Goal: Information Seeking & Learning: Check status

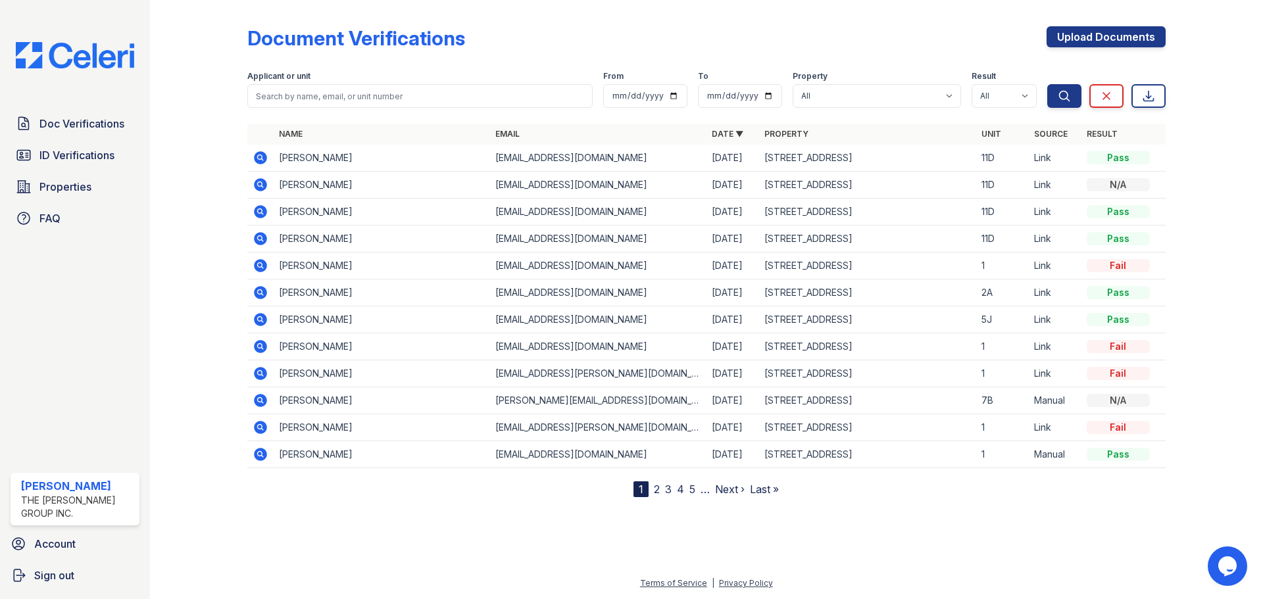
click at [262, 236] on icon at bounding box center [261, 239] width 16 height 16
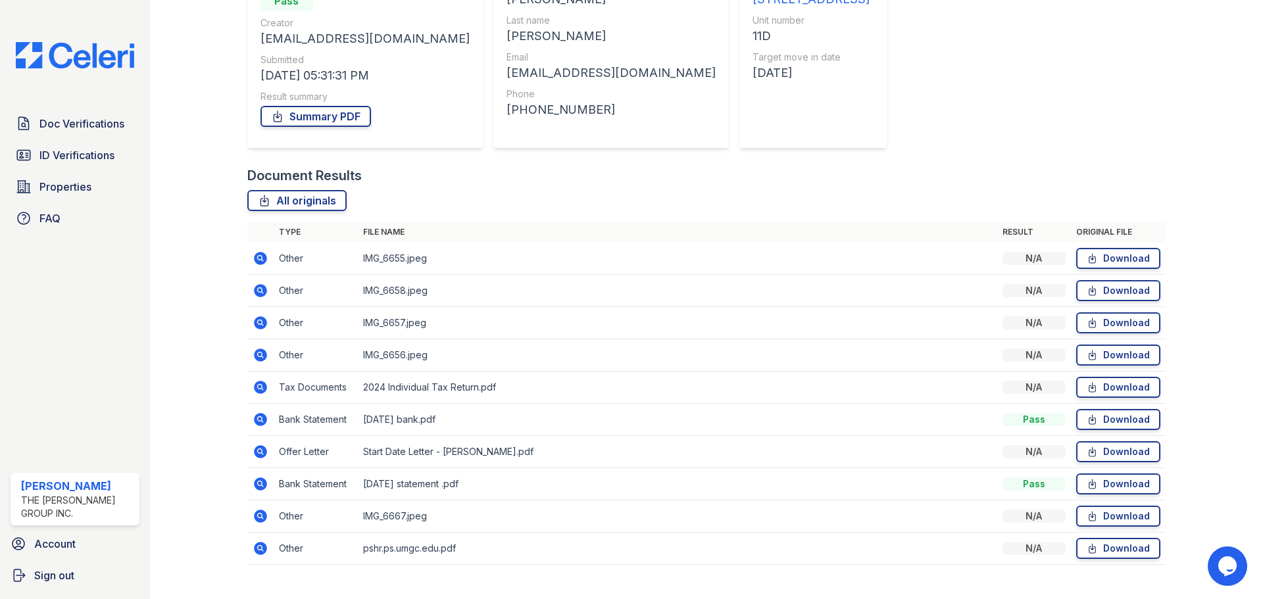
scroll to position [181, 0]
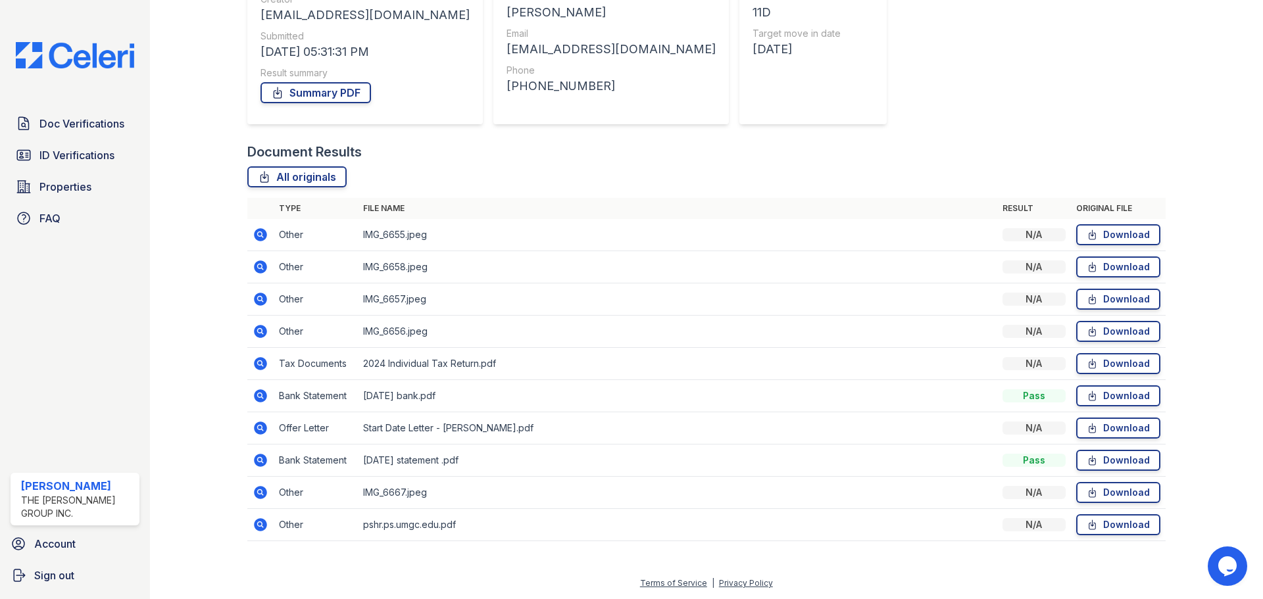
click at [261, 459] on icon at bounding box center [261, 461] width 16 height 16
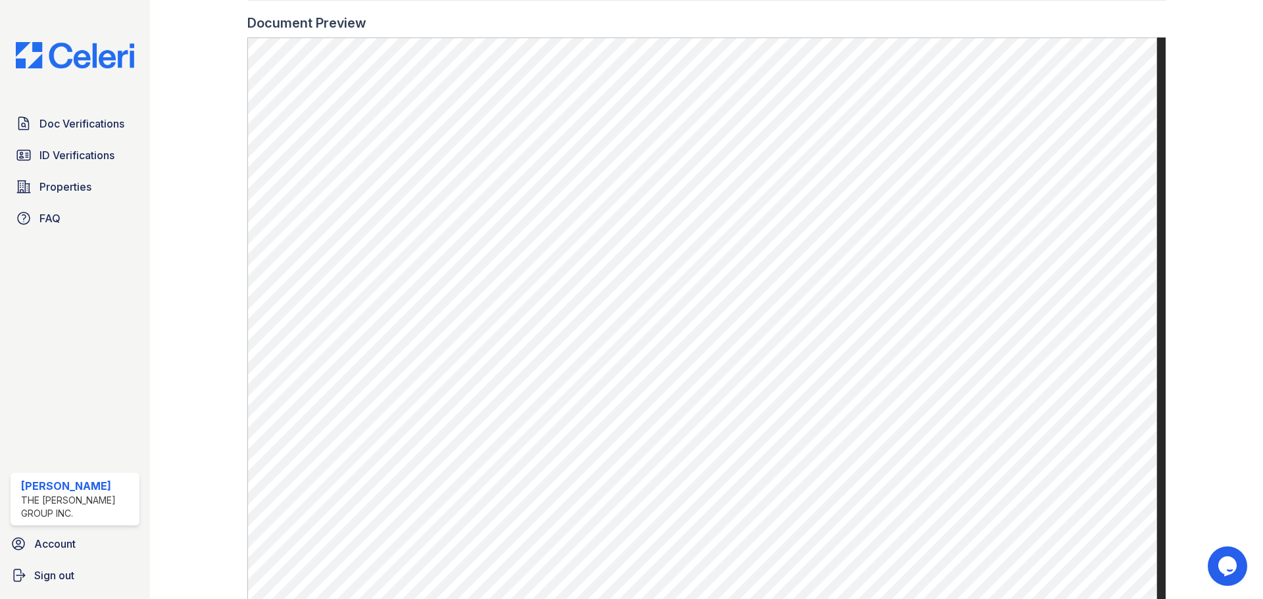
scroll to position [526, 0]
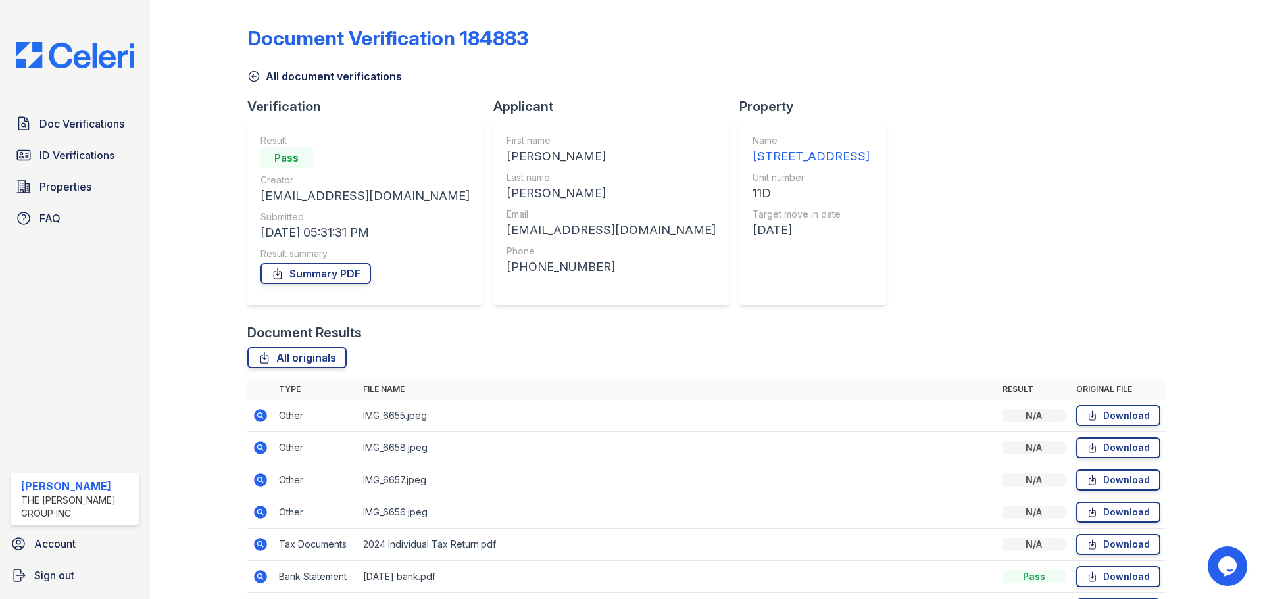
scroll to position [132, 0]
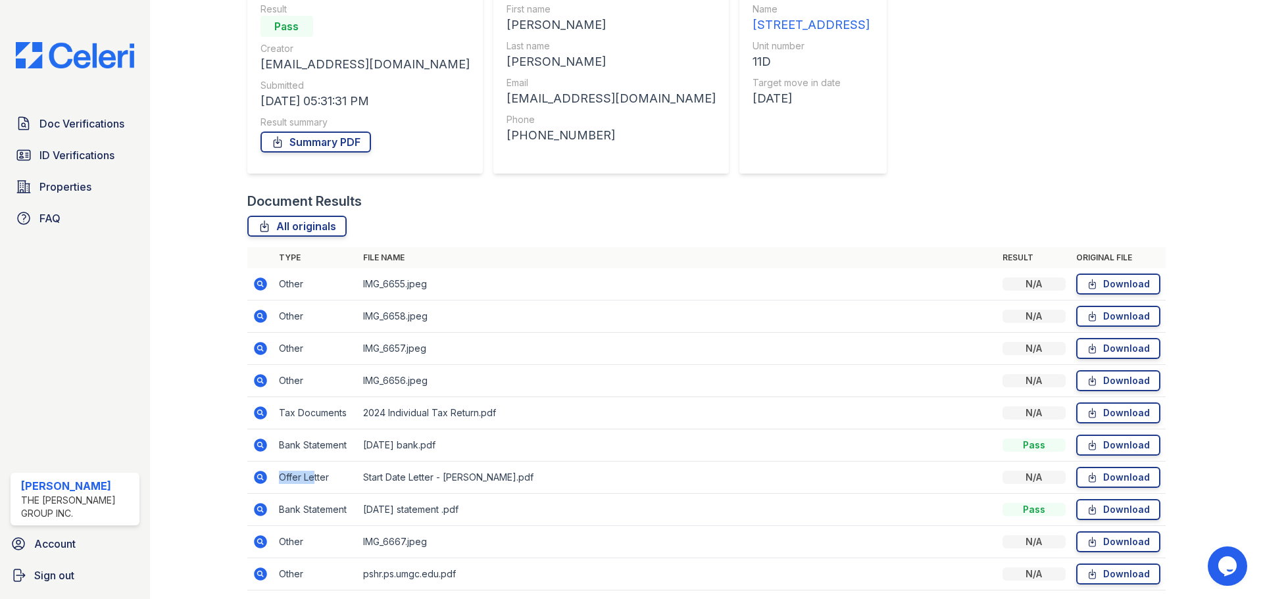
drag, startPoint x: 249, startPoint y: 480, endPoint x: 318, endPoint y: 451, distance: 75.5
click at [317, 470] on tr "Offer Letter Start Date Letter - Danielle O'Neill.pdf N/A Download" at bounding box center [706, 478] width 918 height 32
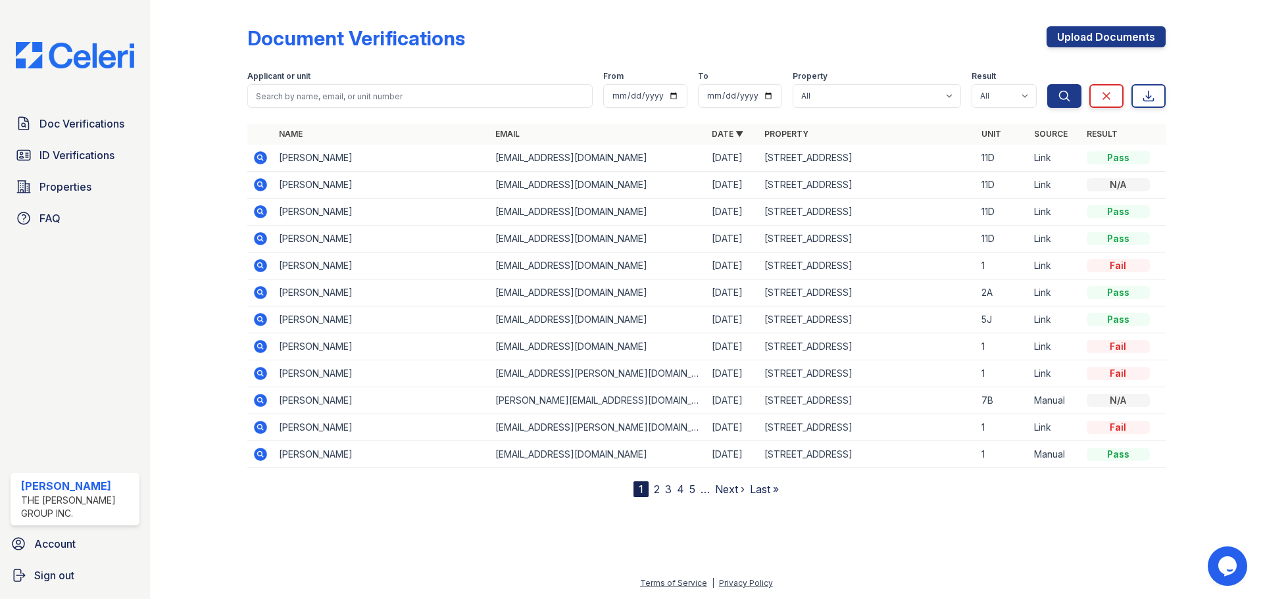
click at [255, 185] on icon at bounding box center [260, 184] width 13 height 13
click at [258, 213] on icon at bounding box center [260, 211] width 13 height 13
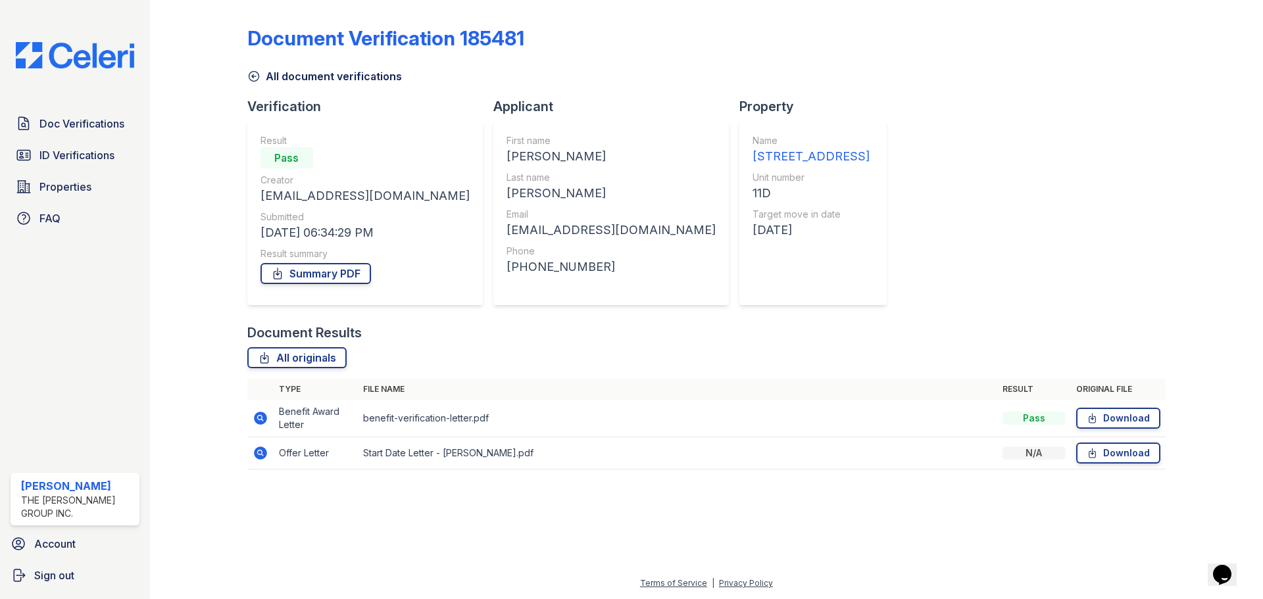
click at [266, 413] on icon at bounding box center [261, 418] width 16 height 16
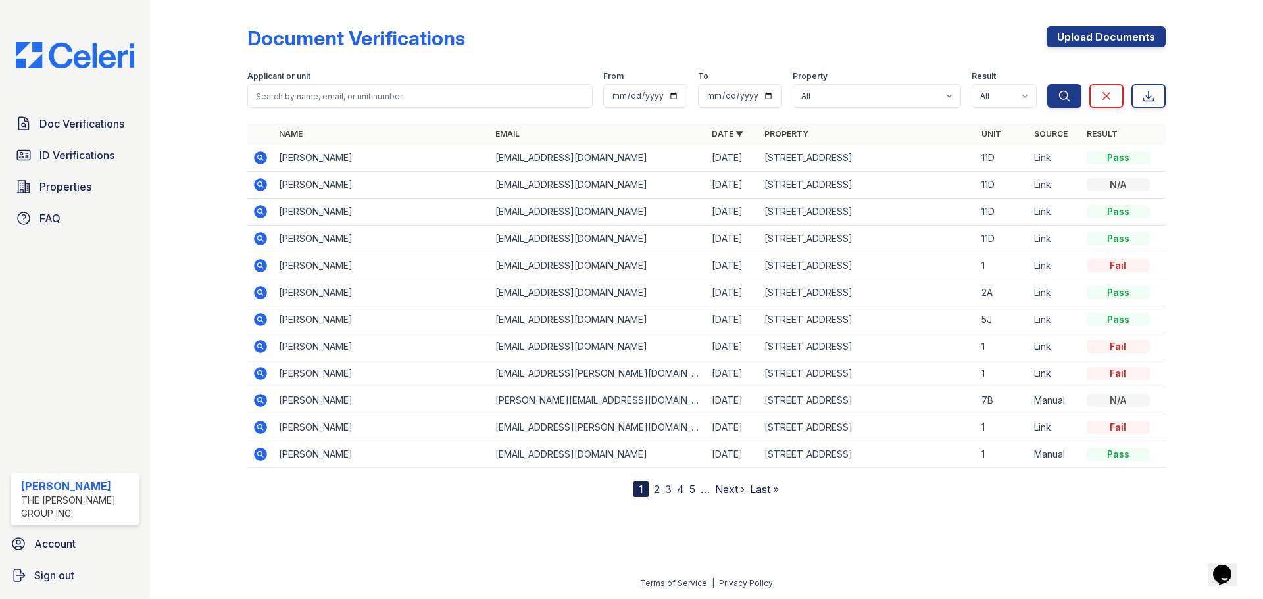
click at [263, 240] on icon at bounding box center [260, 238] width 13 height 13
click at [261, 157] on icon at bounding box center [259, 156] width 3 height 3
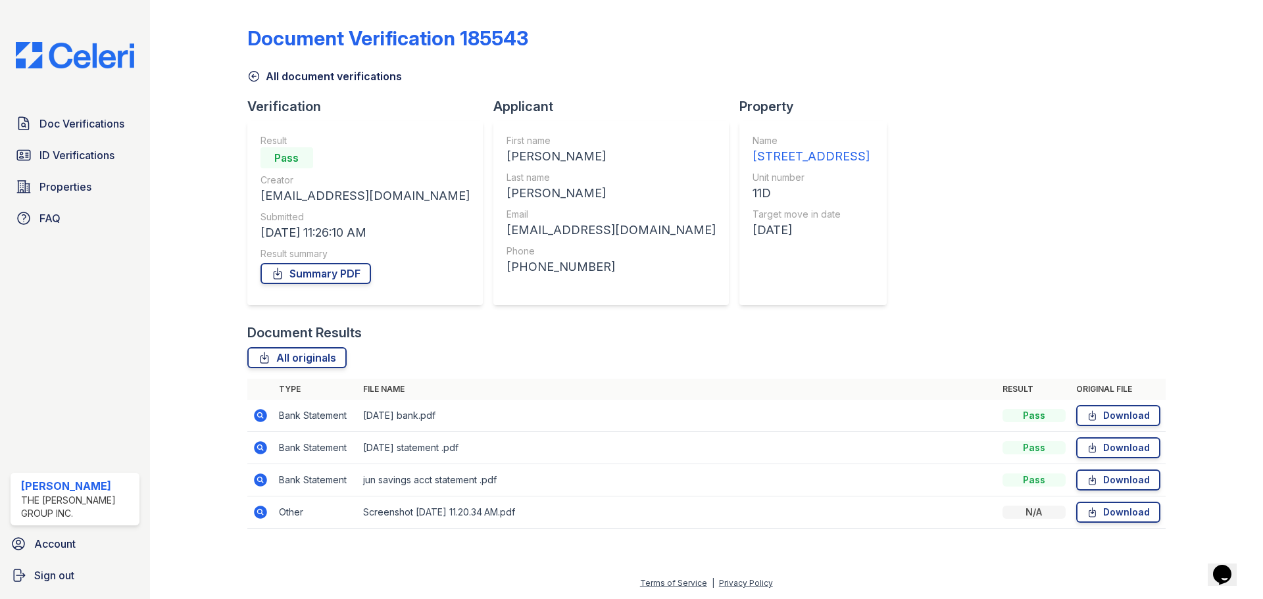
click at [262, 413] on icon at bounding box center [260, 415] width 13 height 13
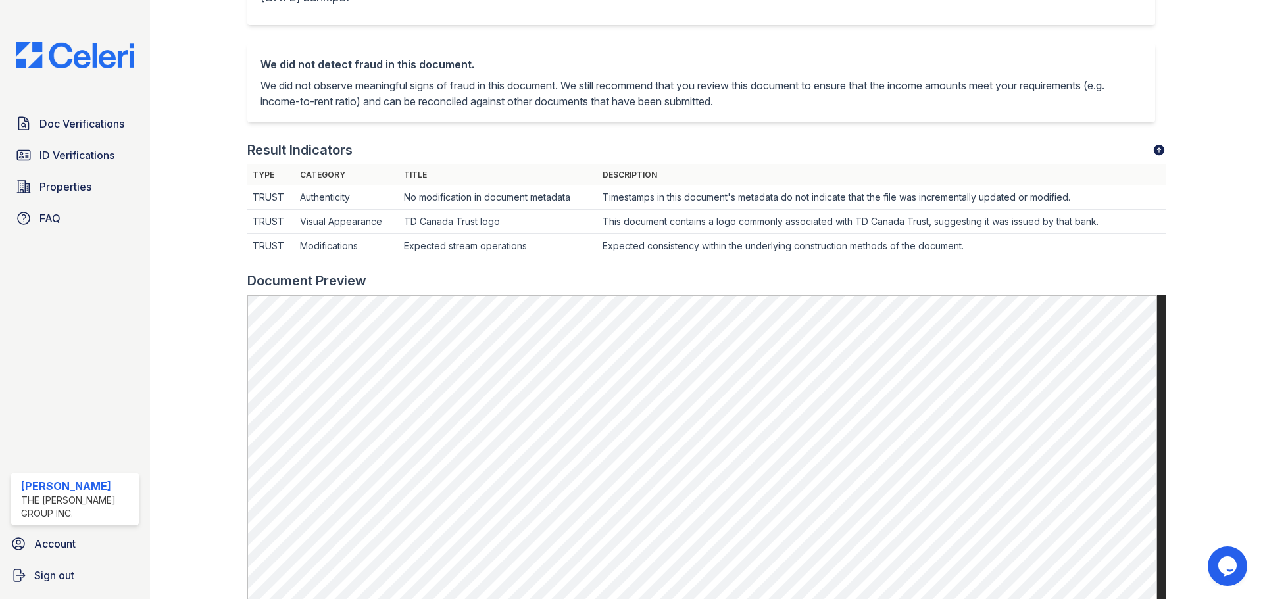
scroll to position [395, 0]
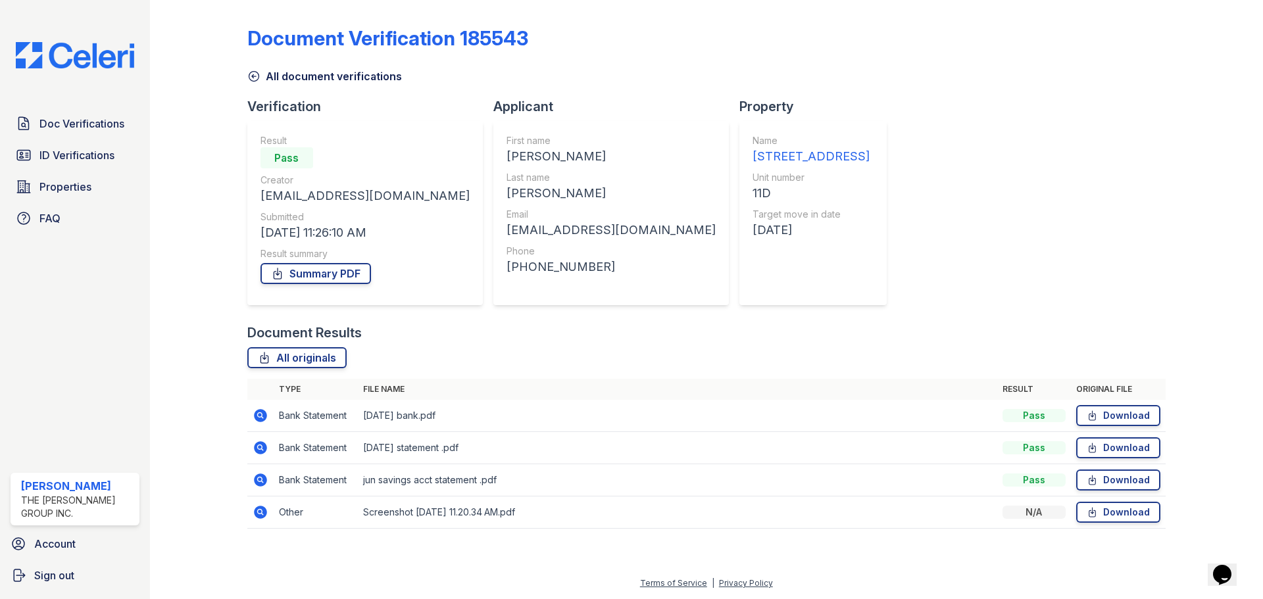
click at [253, 476] on icon at bounding box center [261, 480] width 16 height 16
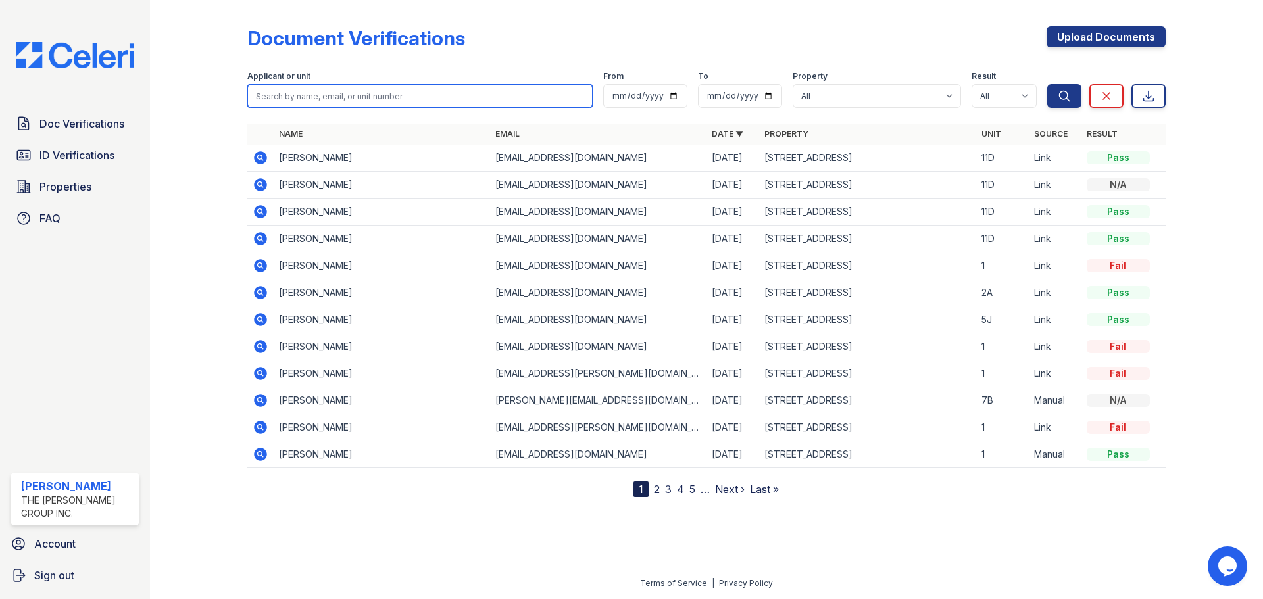
click at [270, 101] on input "search" at bounding box center [419, 96] width 345 height 24
type input "[PERSON_NAME]"
click at [1047, 84] on button "Search" at bounding box center [1064, 96] width 34 height 24
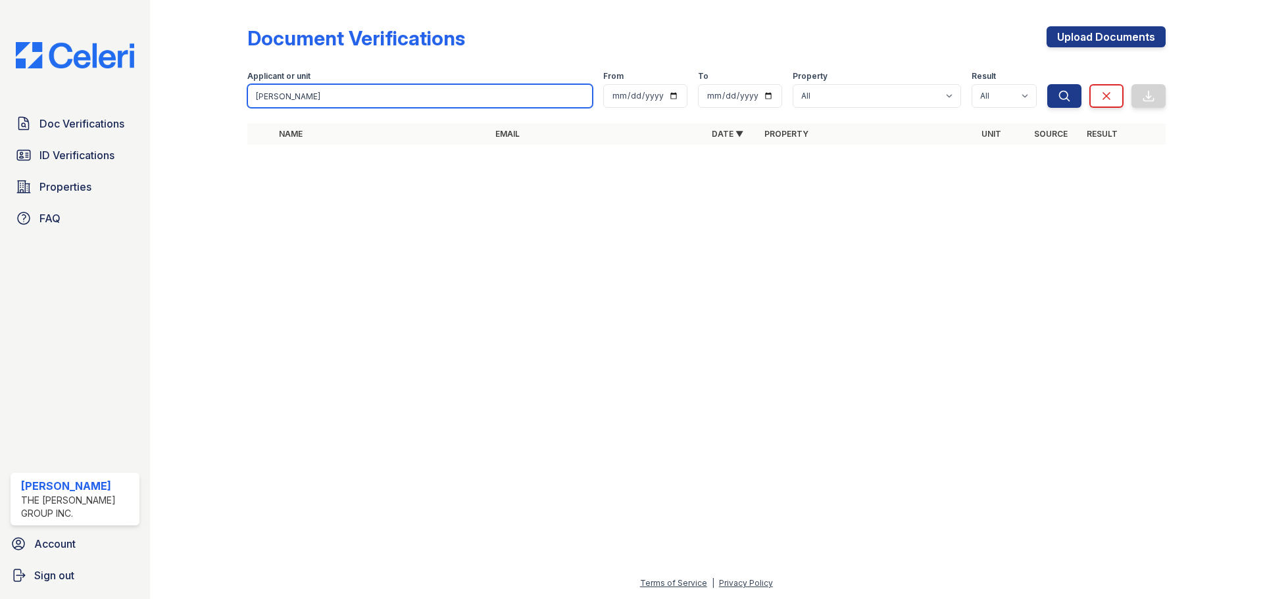
drag, startPoint x: 307, startPoint y: 96, endPoint x: 183, endPoint y: 100, distance: 123.7
click at [184, 100] on div "Document Verifications Upload Documents Filter Applicant or unit [PERSON_NAME] …" at bounding box center [706, 89] width 1071 height 179
type input "[PERSON_NAME]"
click at [1047, 84] on button "Search" at bounding box center [1064, 96] width 34 height 24
